Goal: Check status: Check status

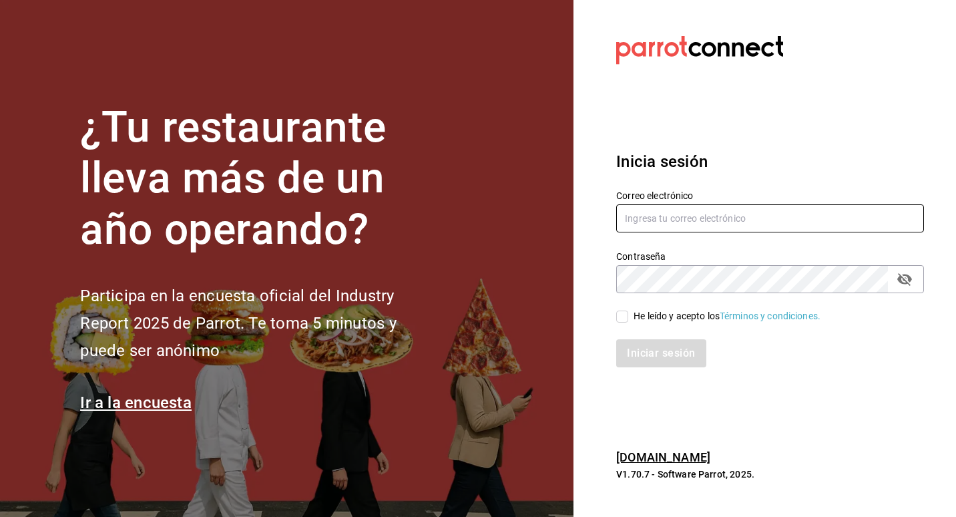
type input "[EMAIL_ADDRESS][DOMAIN_NAME]"
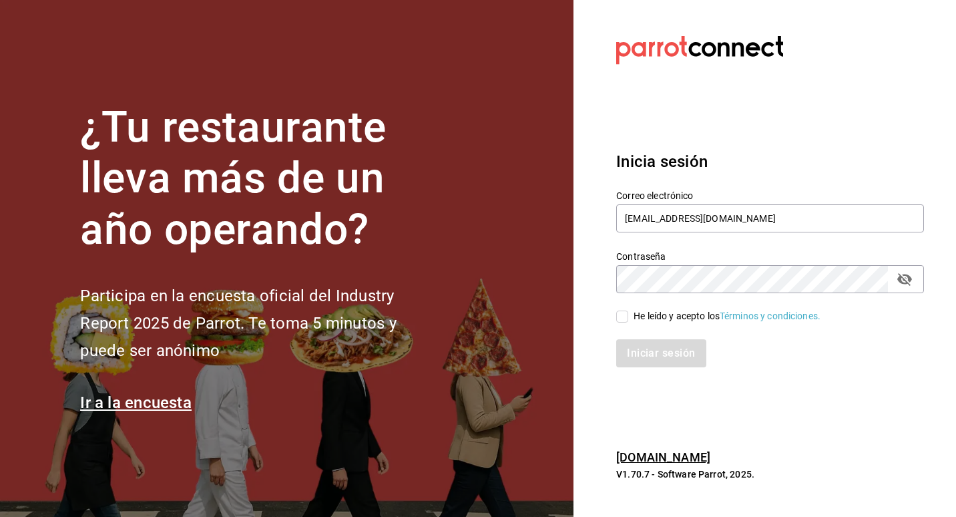
drag, startPoint x: 618, startPoint y: 313, endPoint x: 627, endPoint y: 322, distance: 12.3
click at [618, 313] on input "He leído y acepto los Términos y condiciones." at bounding box center [622, 316] width 12 height 12
checkbox input "true"
click at [649, 346] on button "Iniciar sesión" at bounding box center [661, 353] width 91 height 28
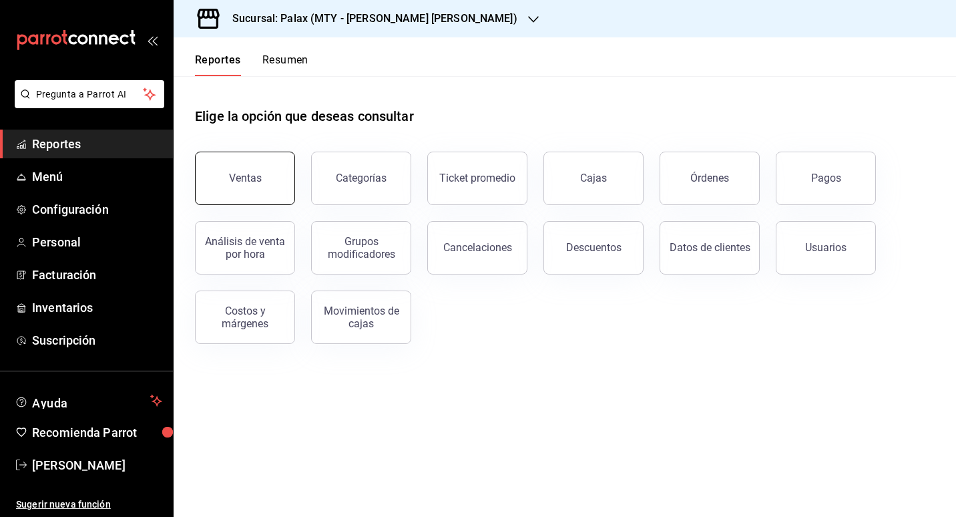
click at [268, 193] on button "Ventas" at bounding box center [245, 178] width 100 height 53
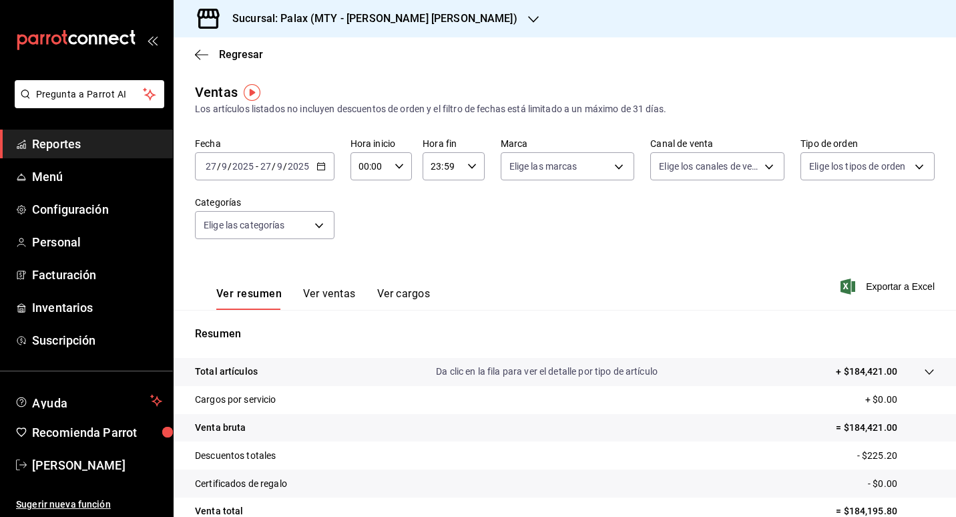
click at [405, 165] on div "00:00 Hora inicio" at bounding box center [380, 166] width 61 height 28
click at [367, 226] on span "07" at bounding box center [364, 224] width 9 height 11
type input "07:00"
click at [468, 249] on div at bounding box center [478, 258] width 956 height 517
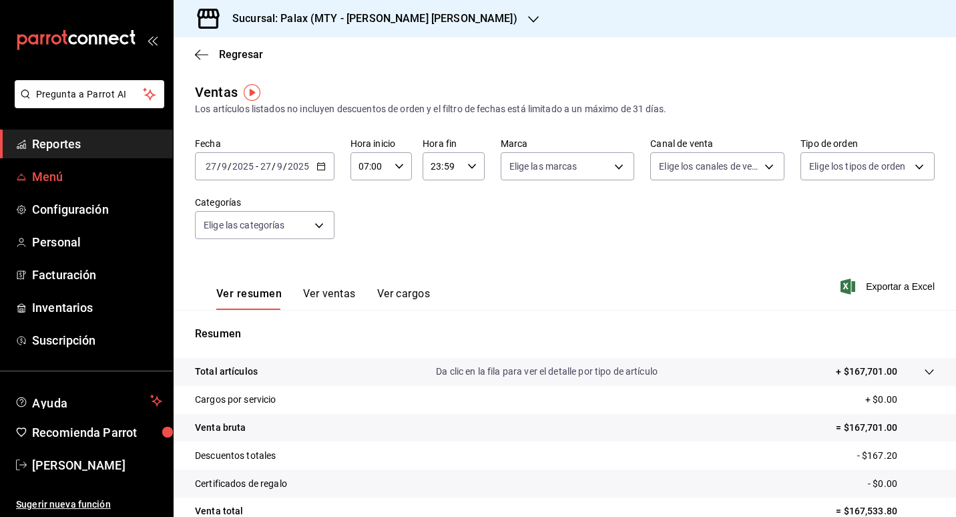
click at [37, 170] on font "Menú" at bounding box center [47, 177] width 31 height 14
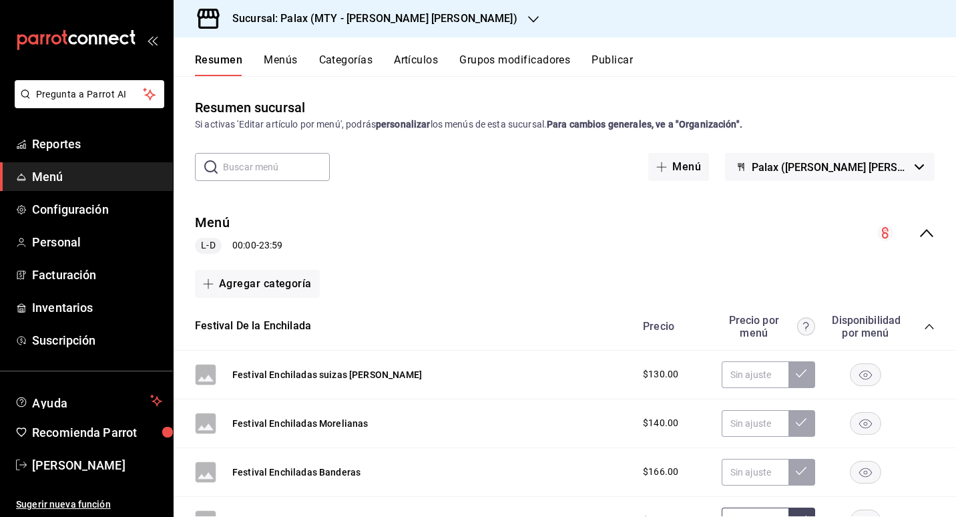
click at [528, 21] on icon "button" at bounding box center [533, 19] width 11 height 11
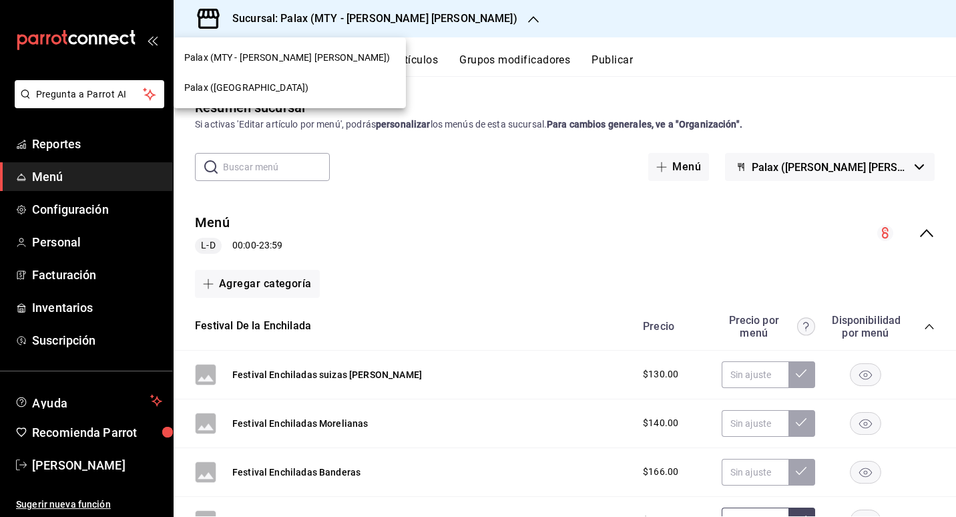
click at [240, 94] on span "Palax ([GEOGRAPHIC_DATA])" at bounding box center [246, 88] width 124 height 14
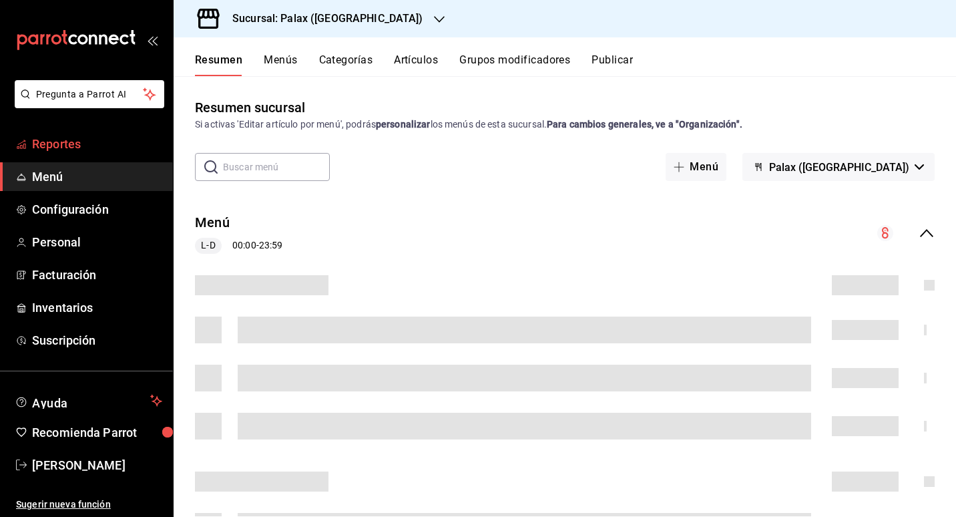
click at [55, 144] on font "Reportes" at bounding box center [56, 144] width 49 height 14
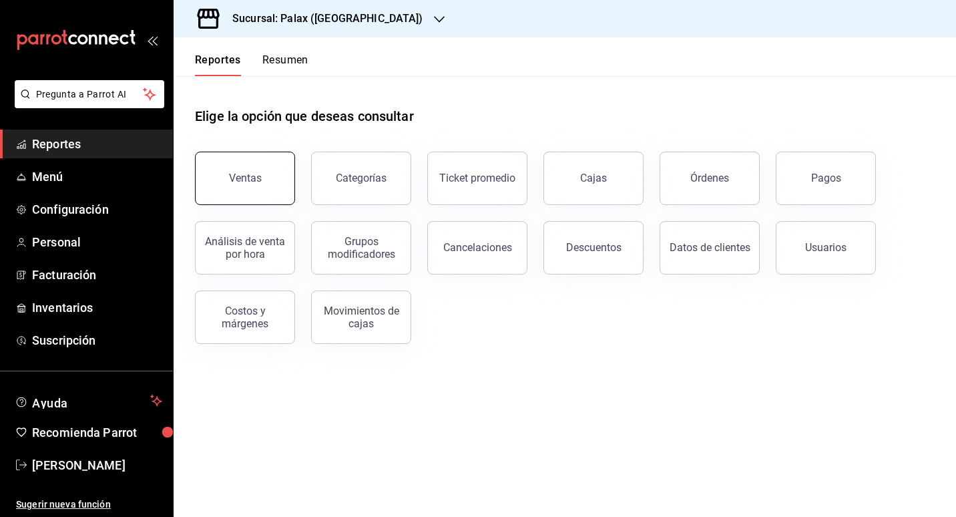
click at [280, 164] on button "Ventas" at bounding box center [245, 178] width 100 height 53
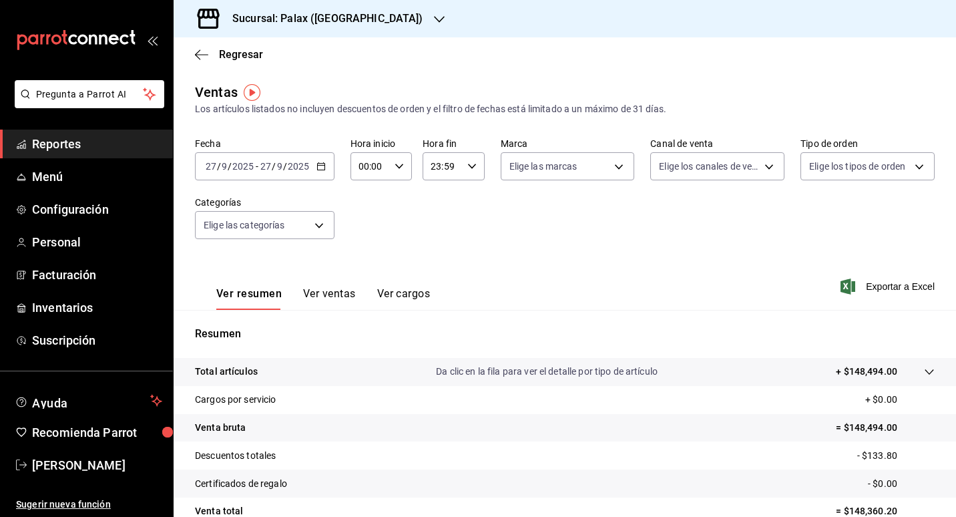
click at [398, 167] on \(Stroke\) "button" at bounding box center [399, 166] width 8 height 5
click at [359, 216] on button "07" at bounding box center [364, 224] width 25 height 27
type input "07:00"
click at [586, 234] on div at bounding box center [478, 258] width 956 height 517
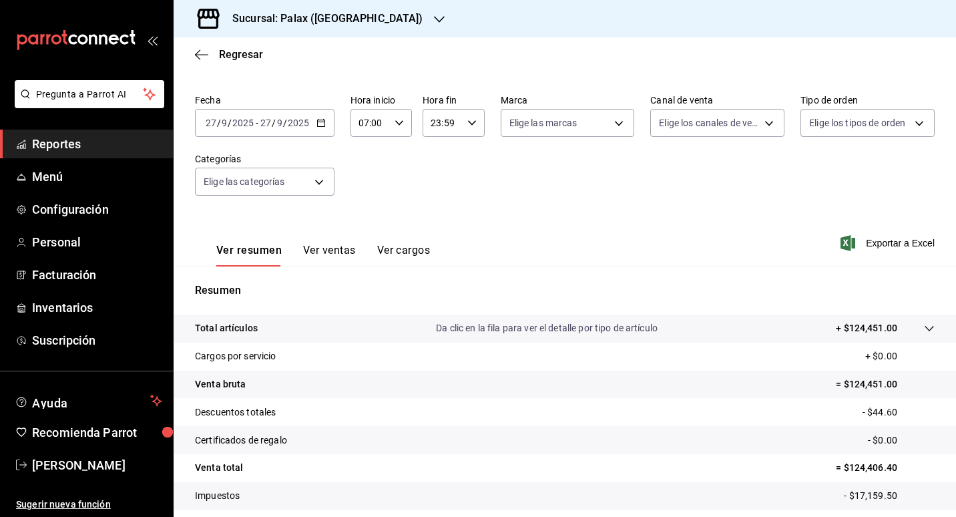
scroll to position [67, 0]
